Goal: Find specific page/section: Find specific page/section

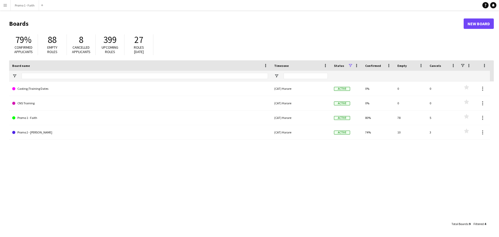
click at [5, 4] on app-icon "Menu" at bounding box center [5, 5] width 4 height 4
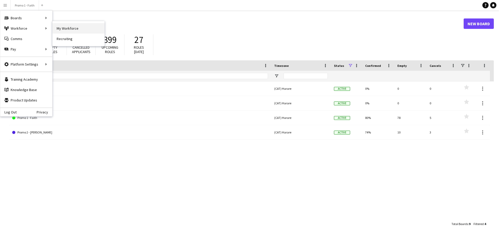
click at [60, 28] on link "My Workforce" at bounding box center [79, 28] width 52 height 10
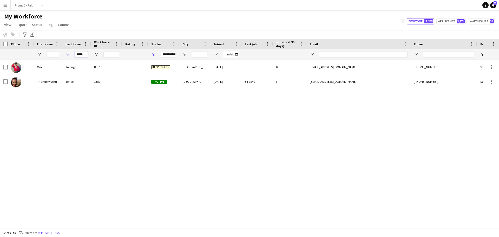
click at [83, 55] on input "*****" at bounding box center [81, 54] width 13 height 6
type input "*"
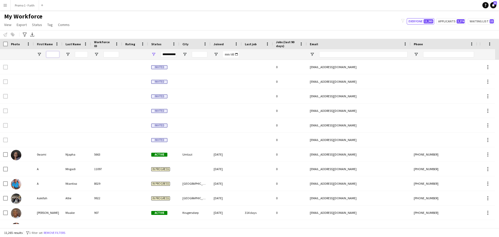
click at [57, 56] on input "First Name Filter Input" at bounding box center [52, 54] width 13 height 6
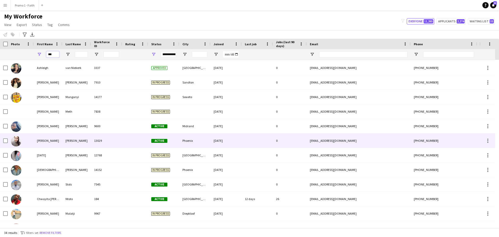
scroll to position [14, 0]
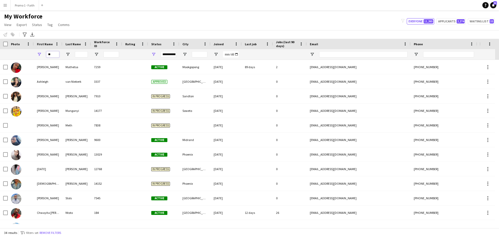
type input "*"
